Goal: Information Seeking & Learning: Learn about a topic

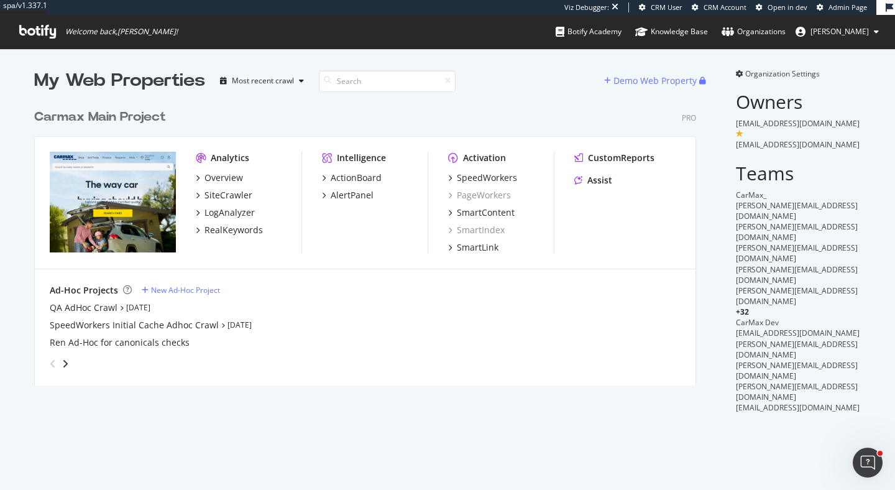
scroll to position [292, 672]
click at [580, 162] on icon "grid" at bounding box center [578, 158] width 9 height 9
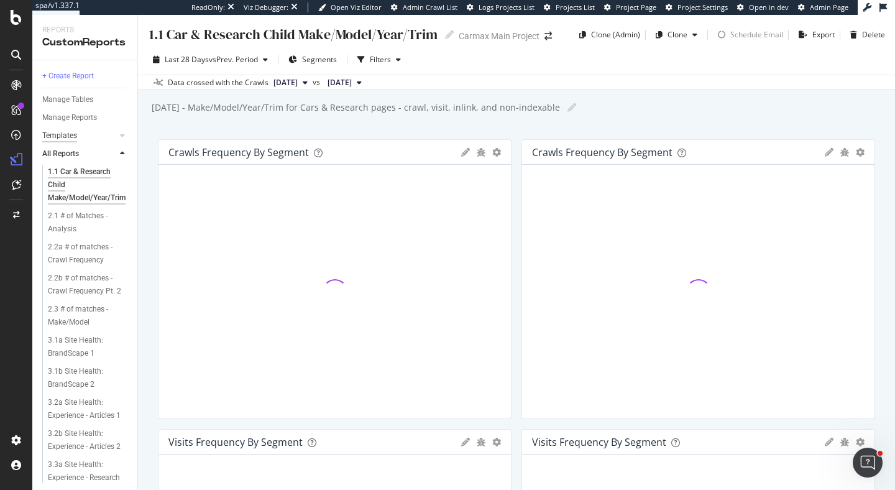
click at [58, 132] on div "Templates" at bounding box center [59, 135] width 35 height 13
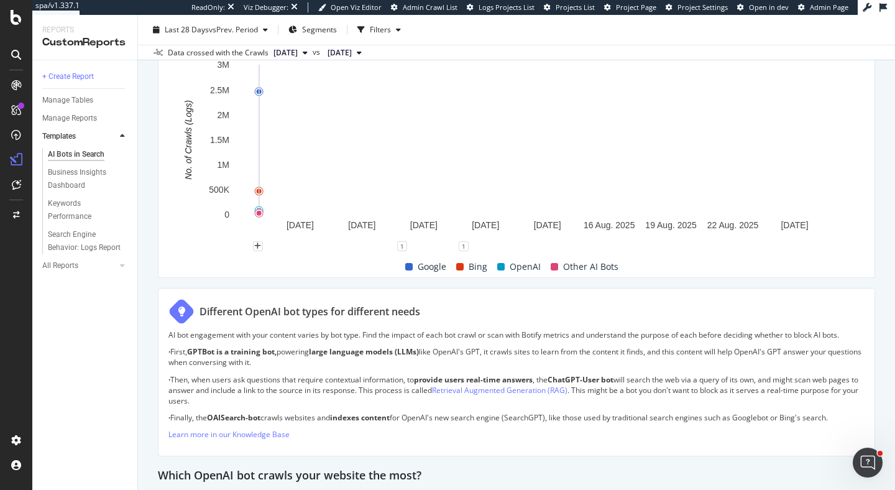
scroll to position [612, 0]
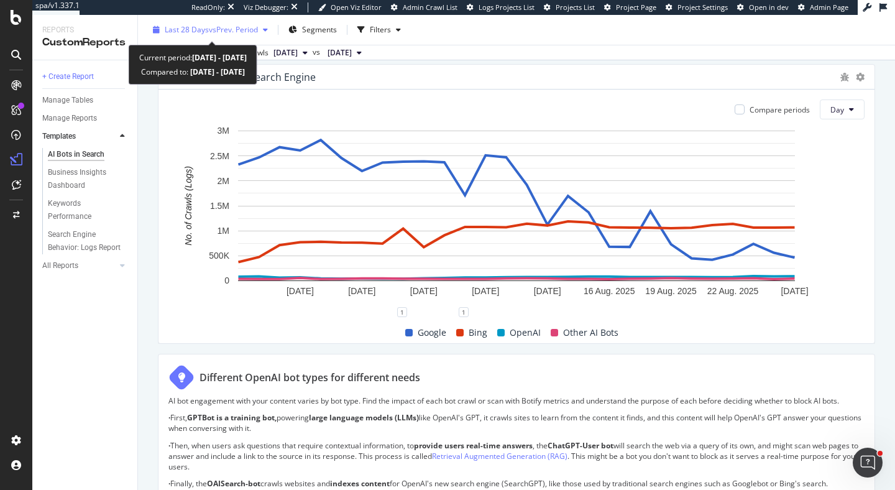
click at [244, 32] on span "vs Prev. Period" at bounding box center [233, 29] width 49 height 11
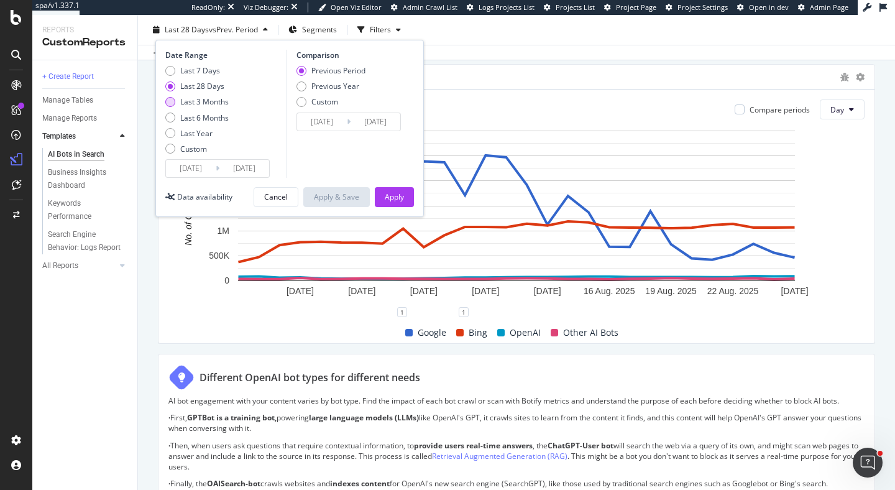
click at [226, 101] on div "Last 3 Months" at bounding box center [204, 101] width 48 height 11
type input "2025/05/26"
type input "2025/02/23"
type input "2025/05/25"
click at [390, 191] on div "Apply" at bounding box center [394, 197] width 19 height 19
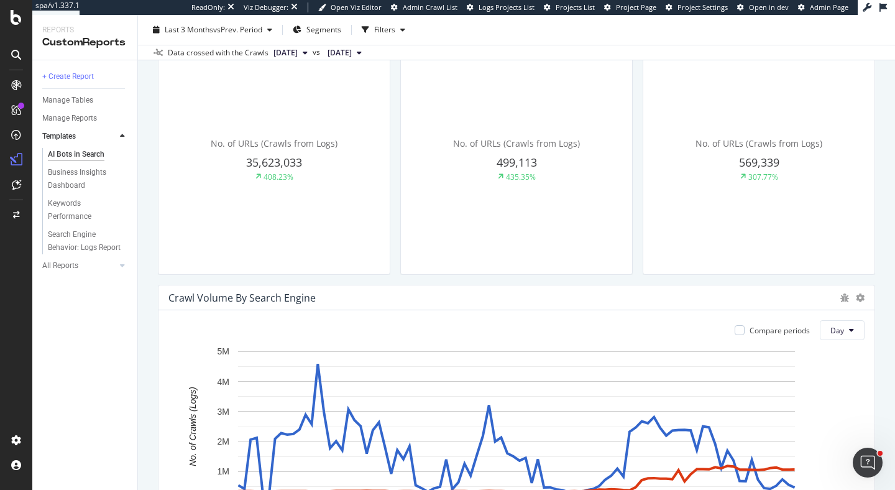
scroll to position [350, 0]
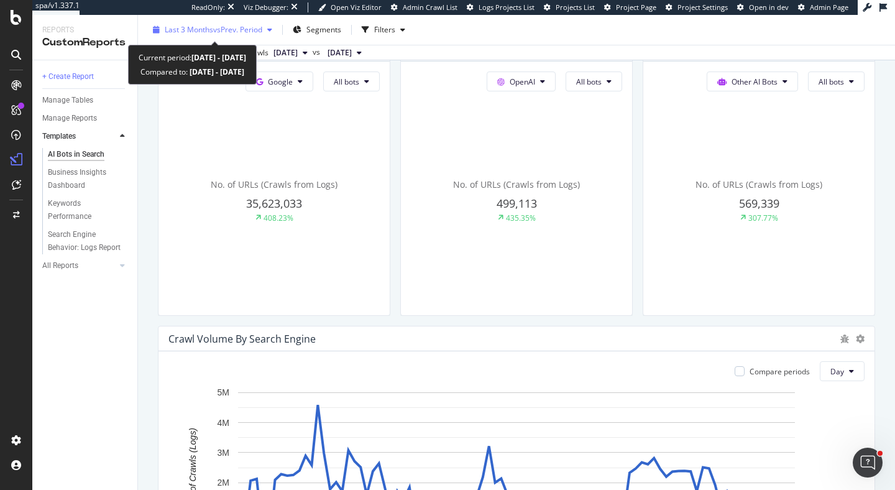
click at [247, 25] on span "vs Prev. Period" at bounding box center [237, 29] width 49 height 11
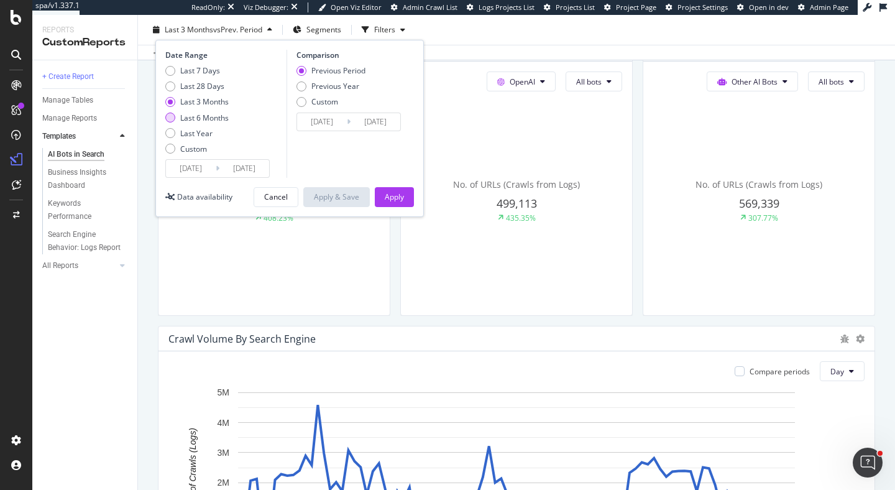
click at [212, 114] on div "Last 6 Months" at bounding box center [204, 118] width 48 height 11
type input "2025/02/26"
type input "2024/08/28"
type input "2025/02/25"
click at [387, 196] on div "Apply" at bounding box center [394, 196] width 19 height 11
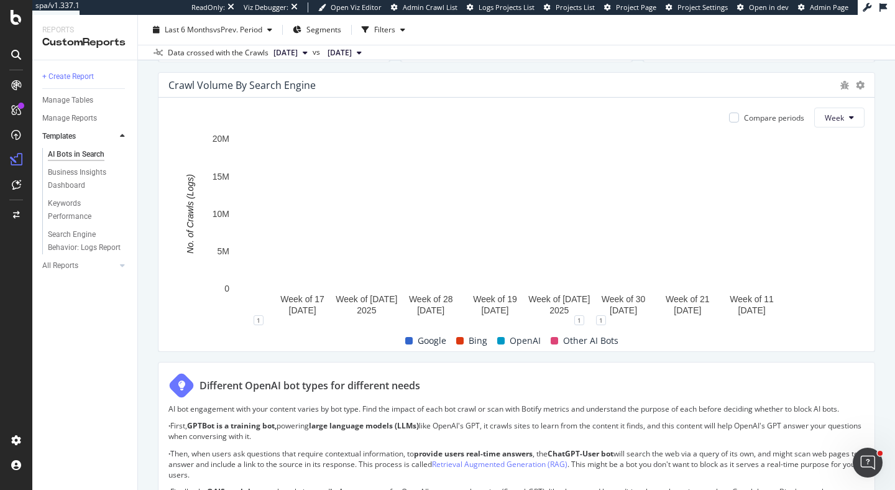
scroll to position [573, 0]
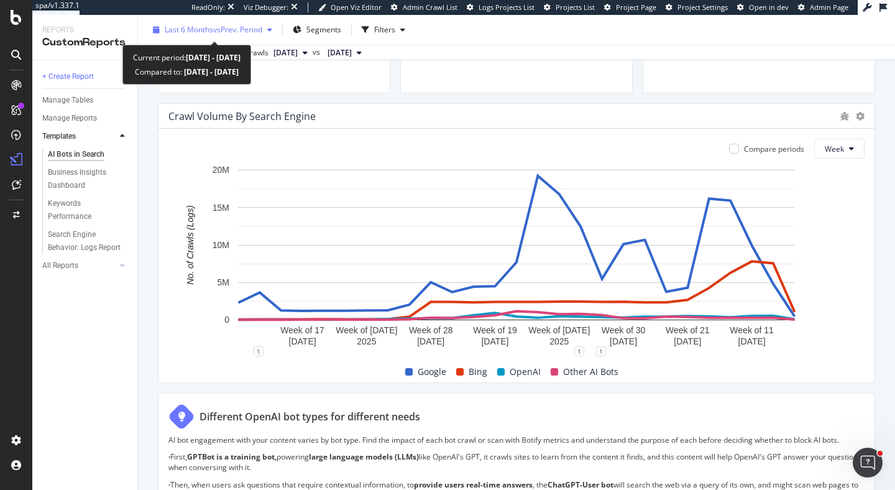
click at [249, 34] on span "vs Prev. Period" at bounding box center [237, 29] width 49 height 11
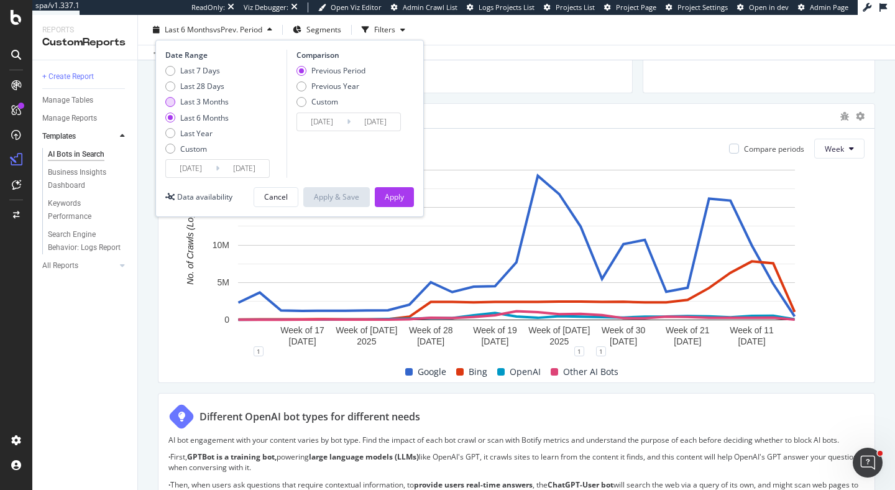
click at [224, 101] on div "Last 3 Months" at bounding box center [204, 101] width 48 height 11
type input "2025/05/26"
type input "2025/02/23"
type input "2025/05/25"
click at [400, 195] on div "Apply" at bounding box center [394, 196] width 19 height 11
